Goal: Navigation & Orientation: Understand site structure

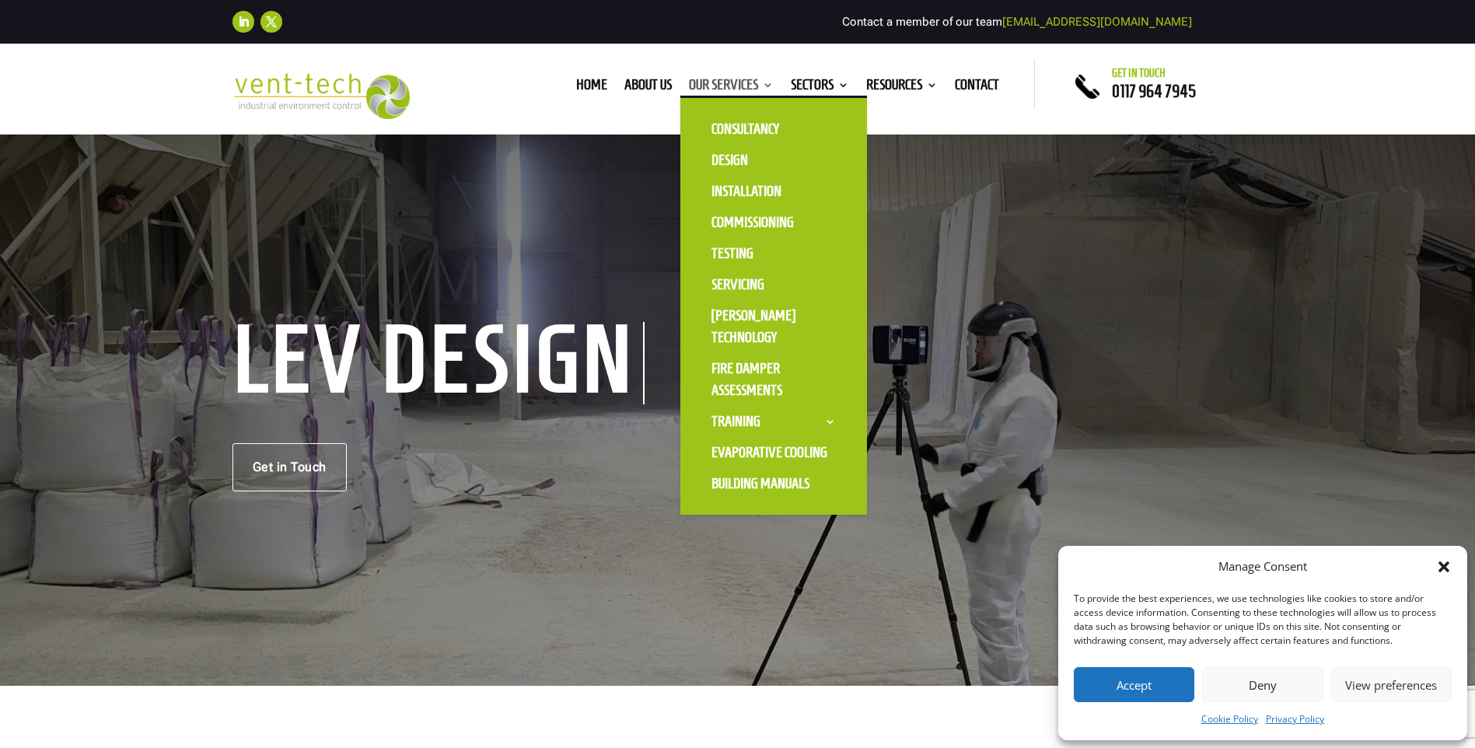
click at [743, 85] on link "Our Services" at bounding box center [731, 87] width 85 height 17
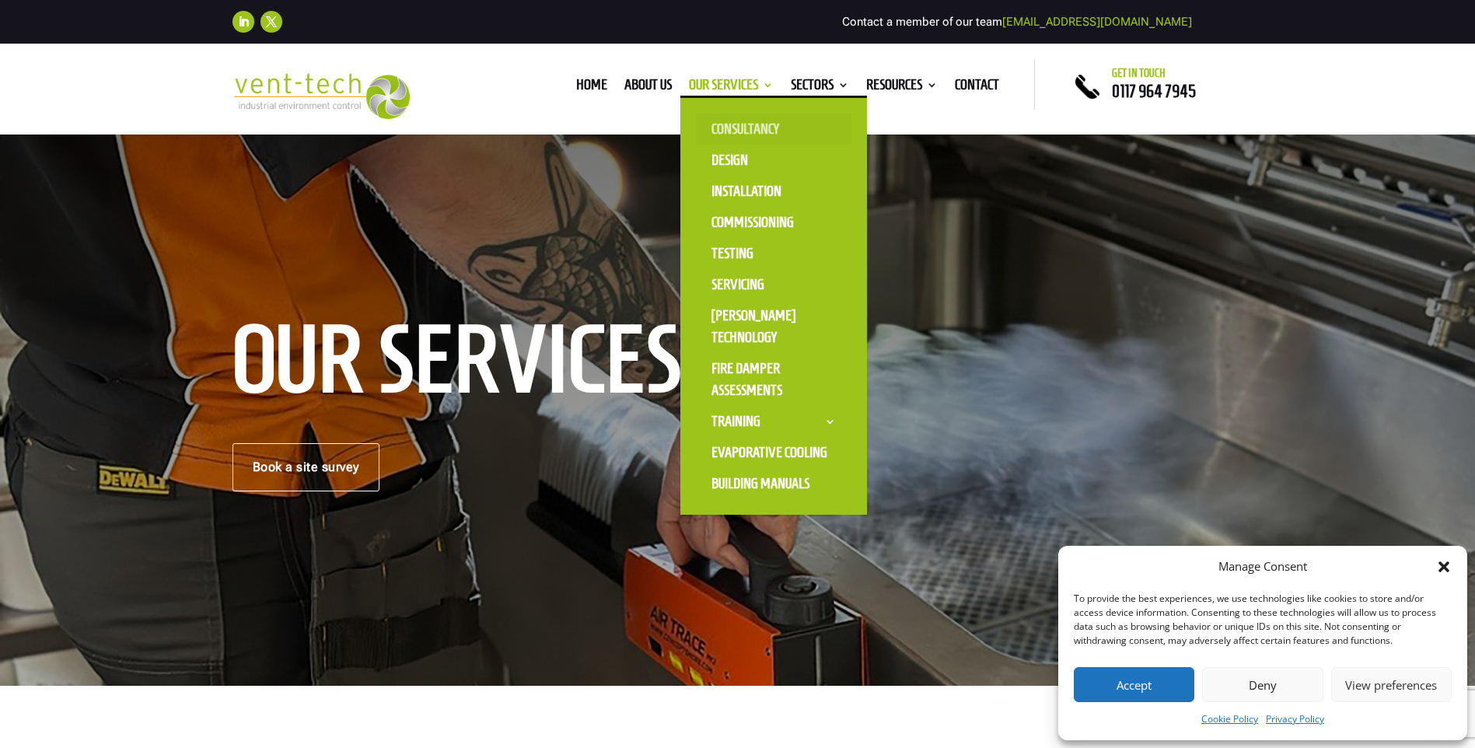
click at [735, 136] on link "Consultancy" at bounding box center [774, 129] width 156 height 31
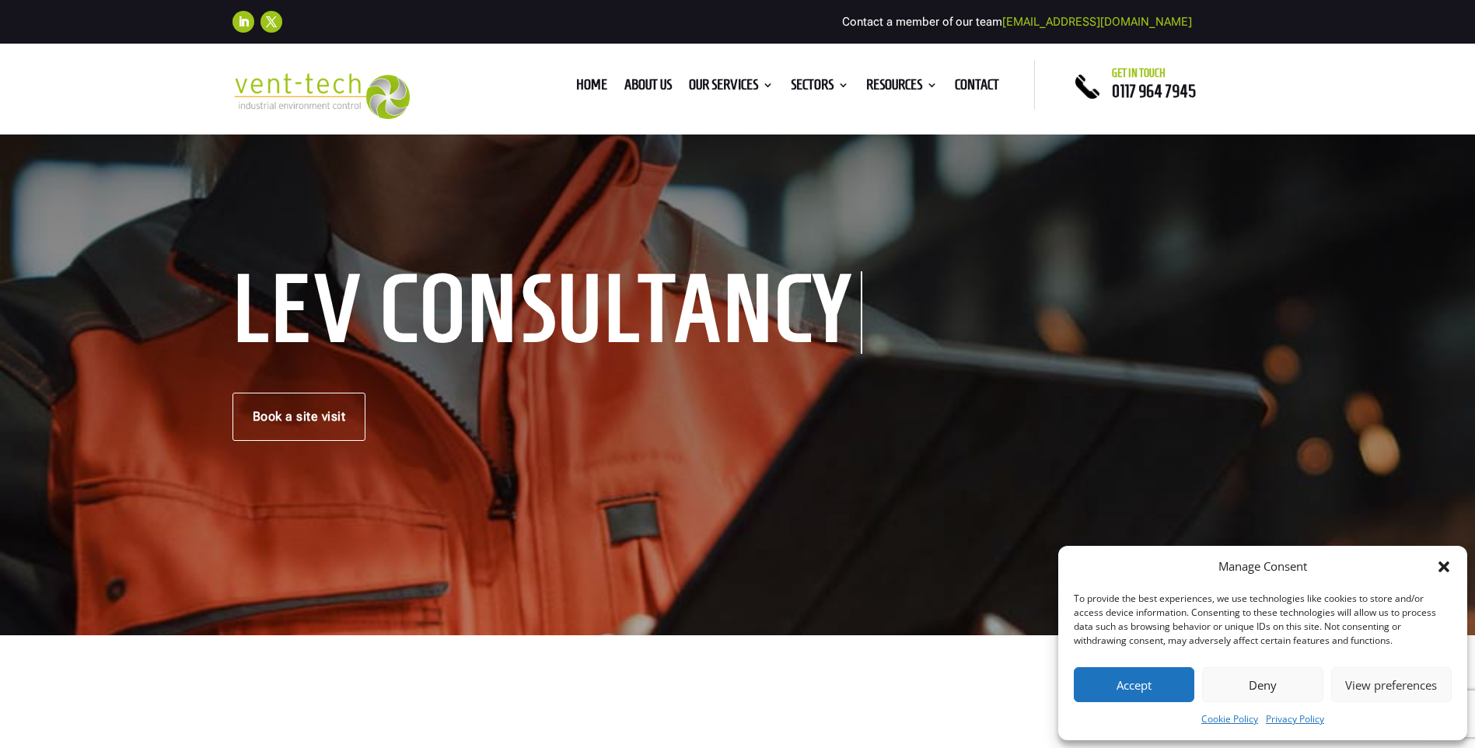
scroll to position [78, 0]
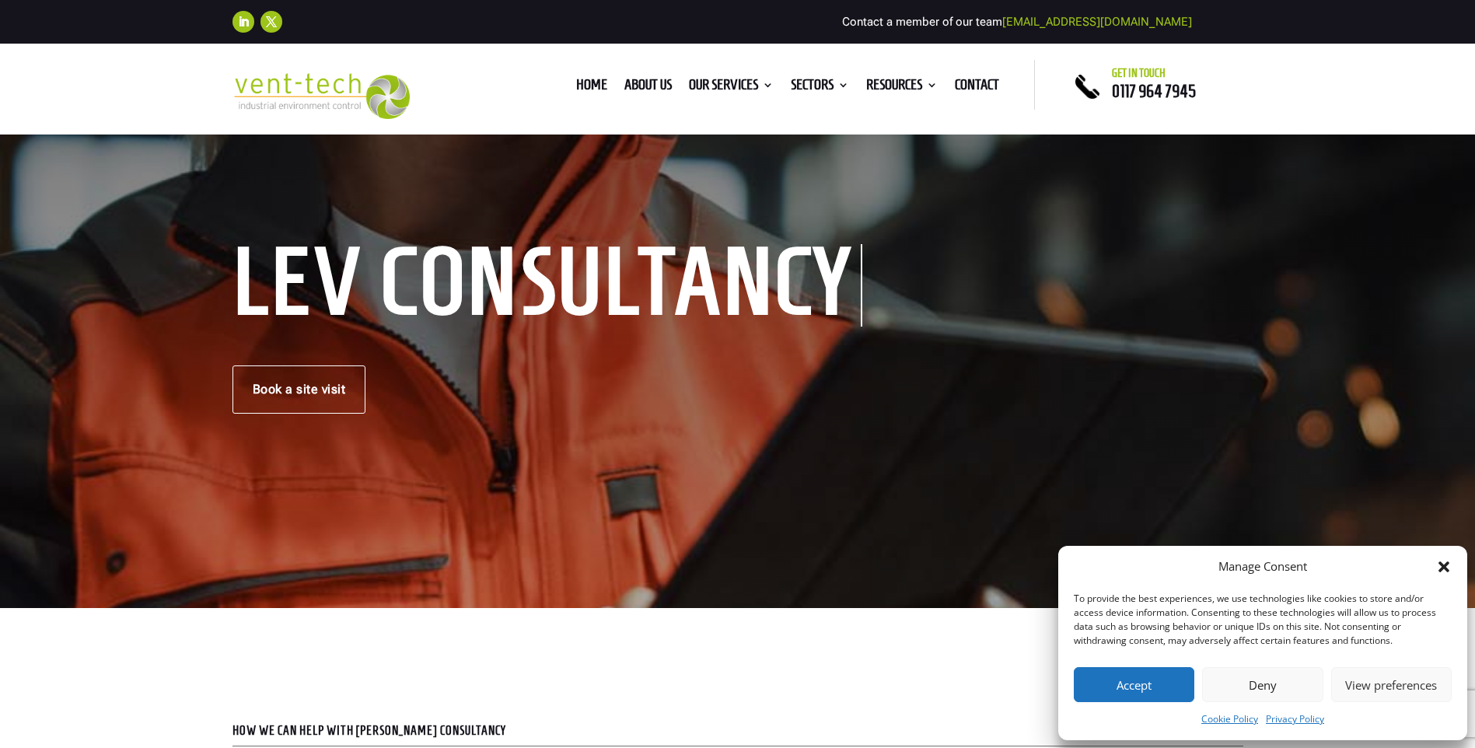
click at [1146, 679] on button "Accept" at bounding box center [1134, 684] width 121 height 35
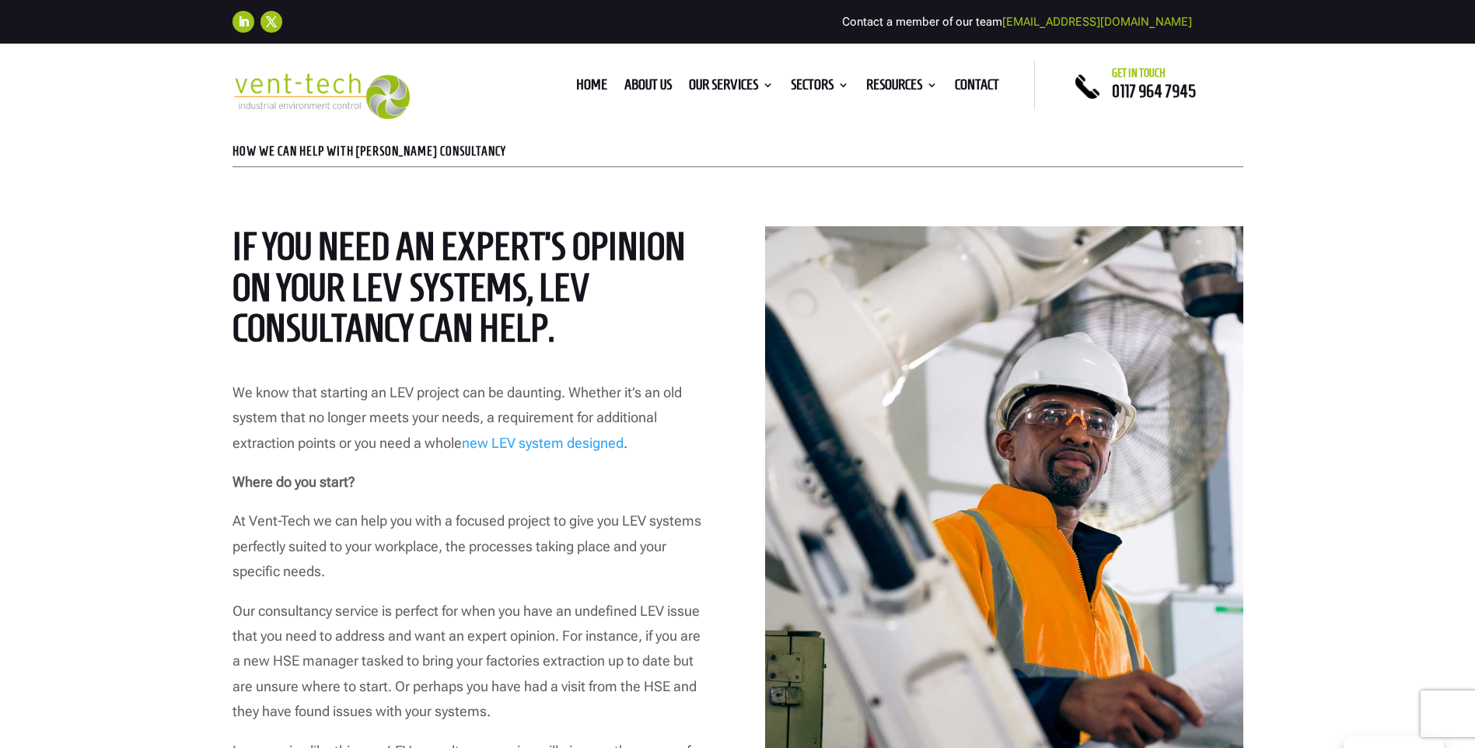
scroll to position [700, 0]
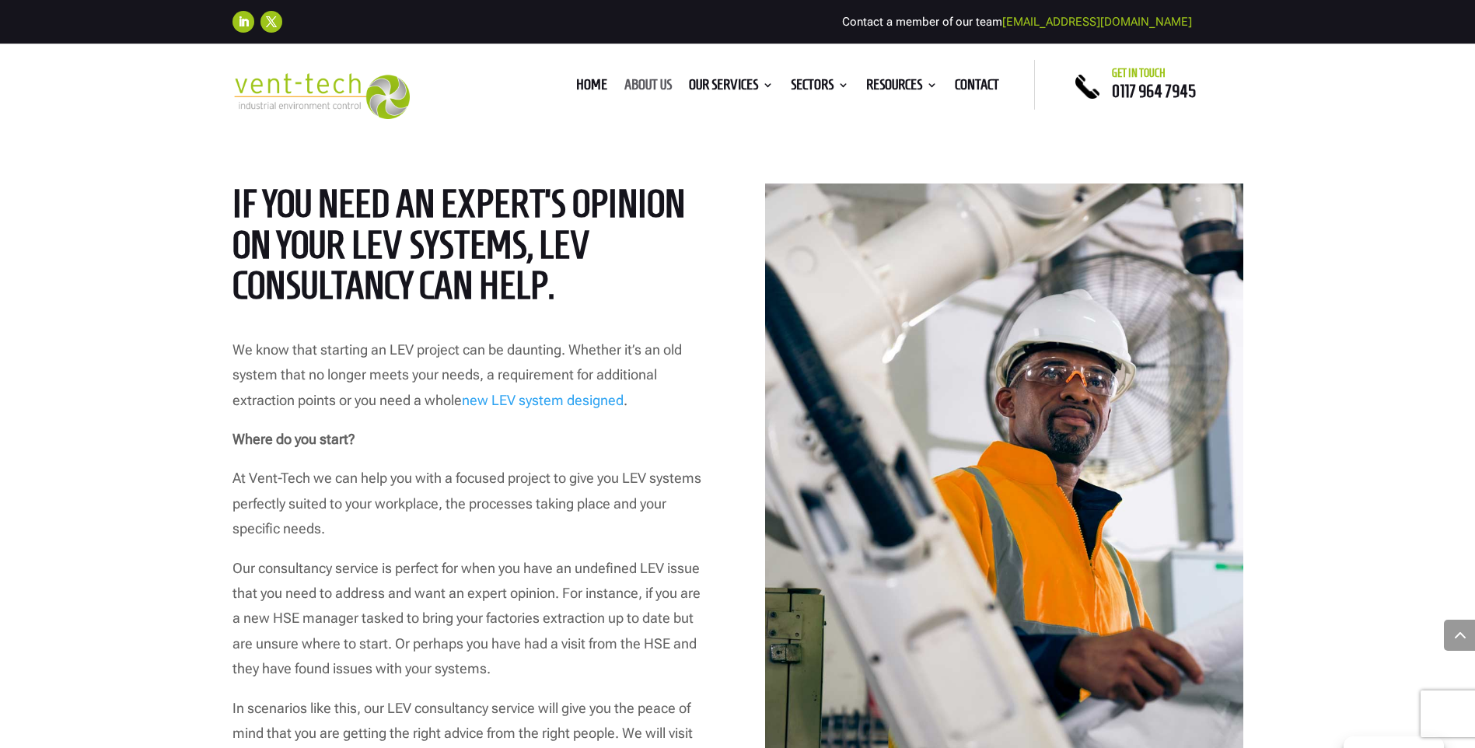
click at [649, 79] on link "About us" at bounding box center [647, 87] width 47 height 17
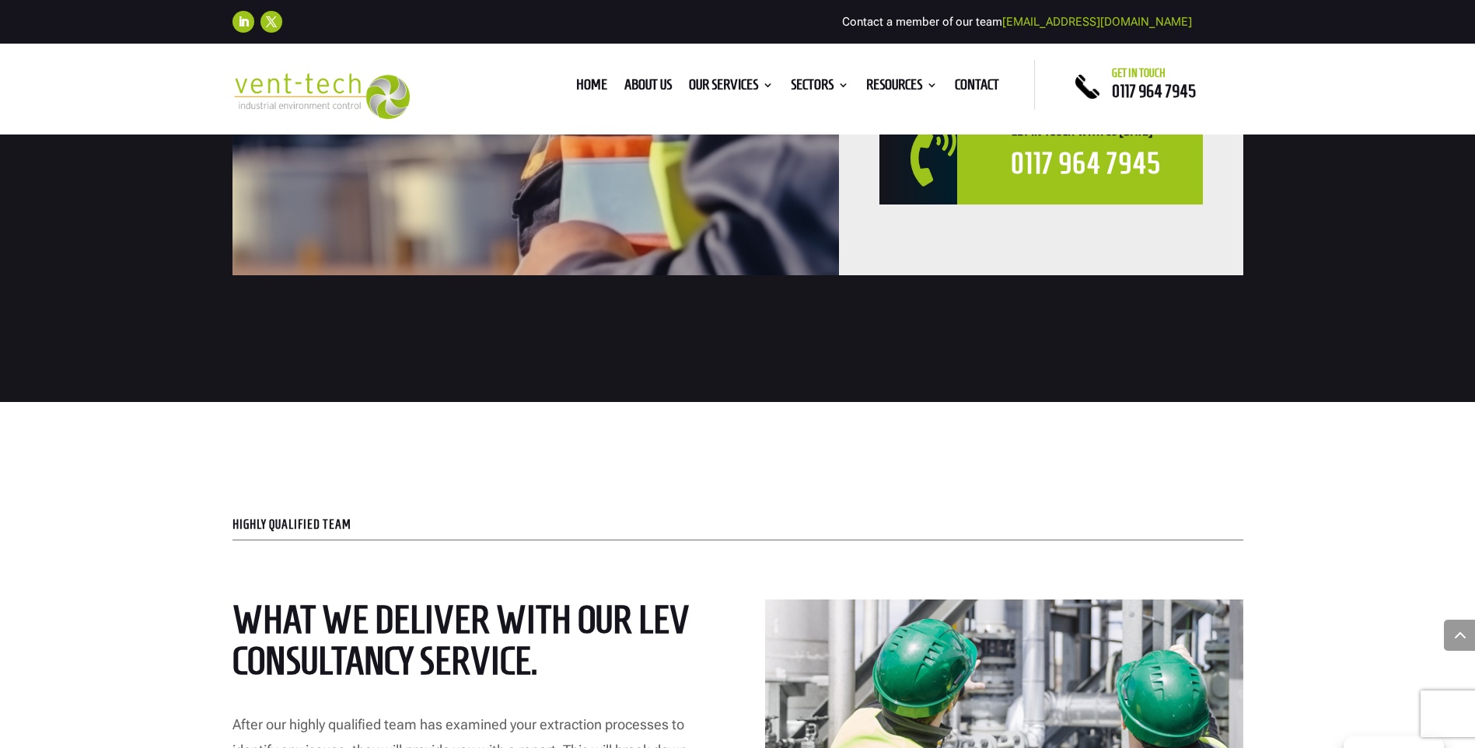
scroll to position [2877, 0]
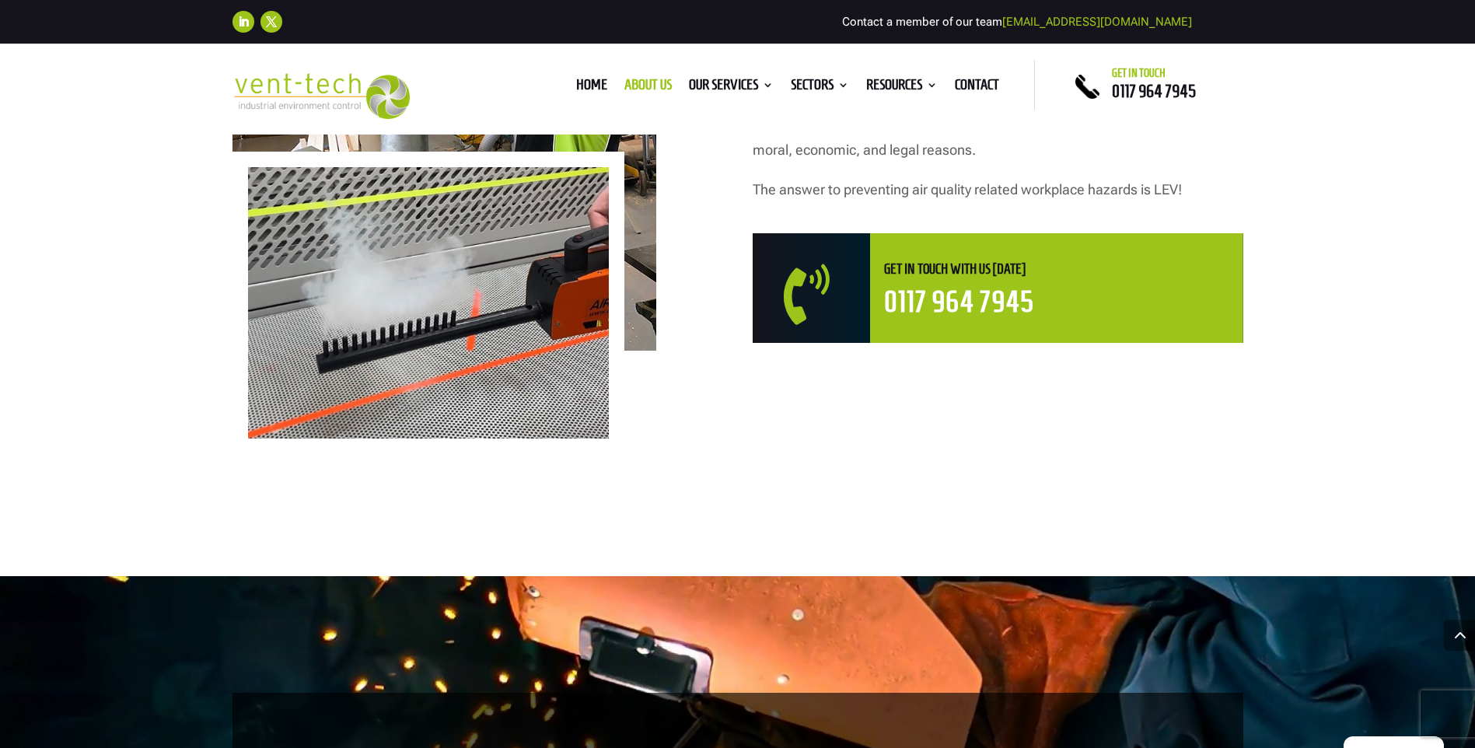
scroll to position [1166, 0]
